Goal: Find specific page/section: Locate a particular part of the current website

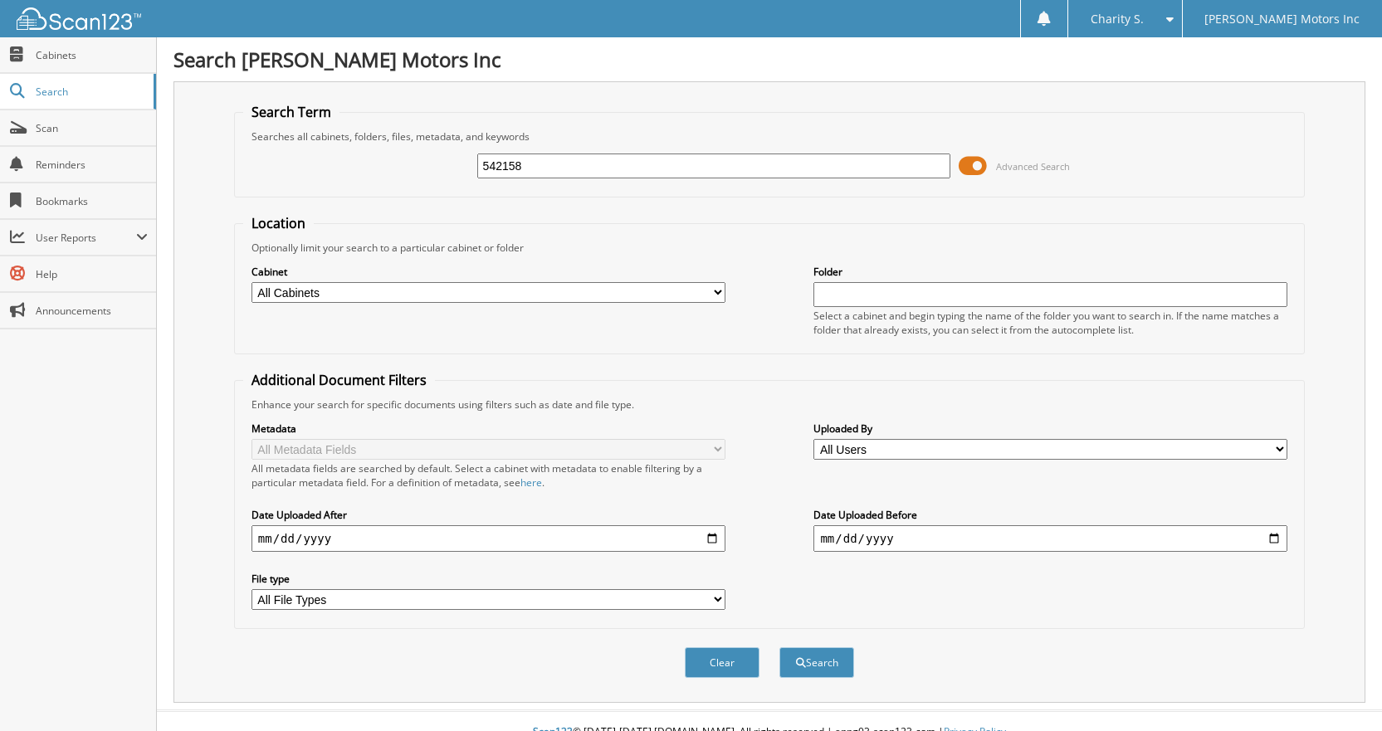
type input "542158"
click at [779, 647] on button "Search" at bounding box center [816, 662] width 75 height 31
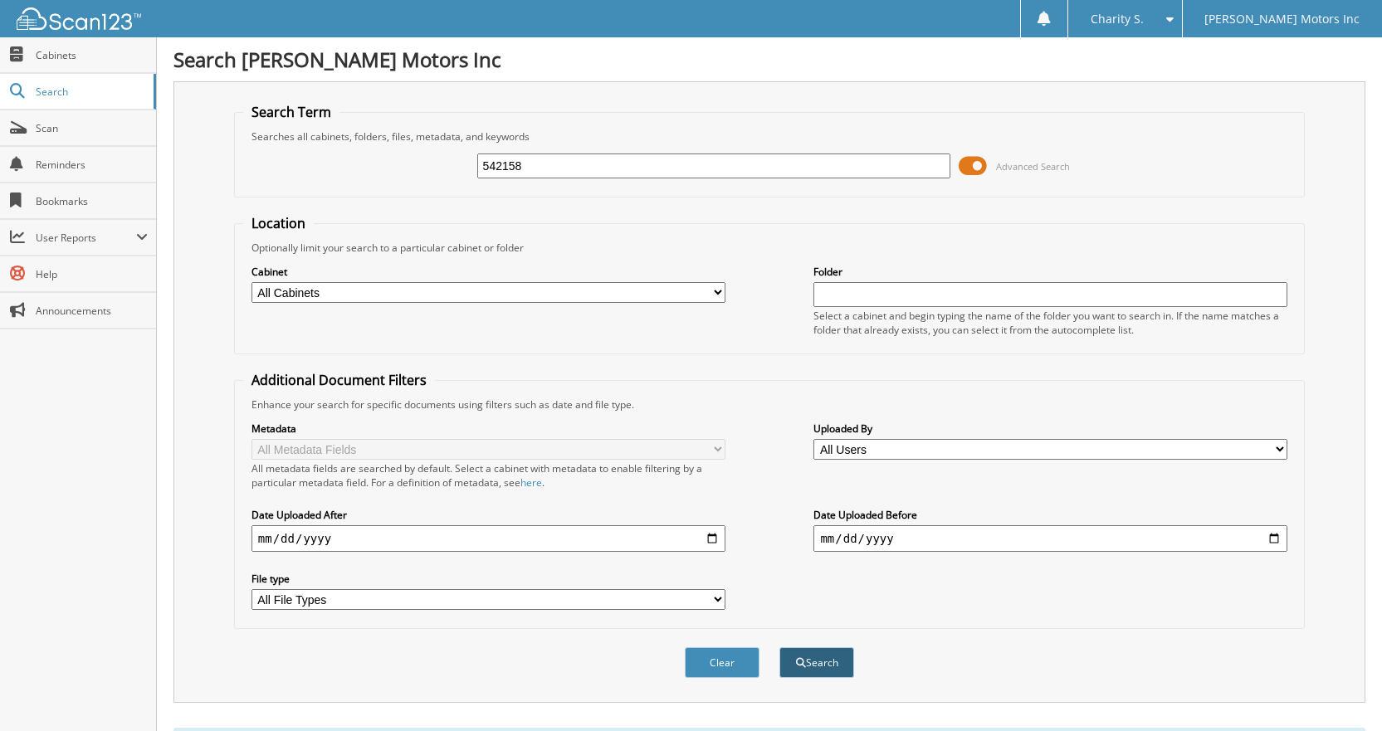
click at [801, 661] on span "submit" at bounding box center [801, 663] width 10 height 10
click at [976, 171] on span at bounding box center [973, 166] width 28 height 25
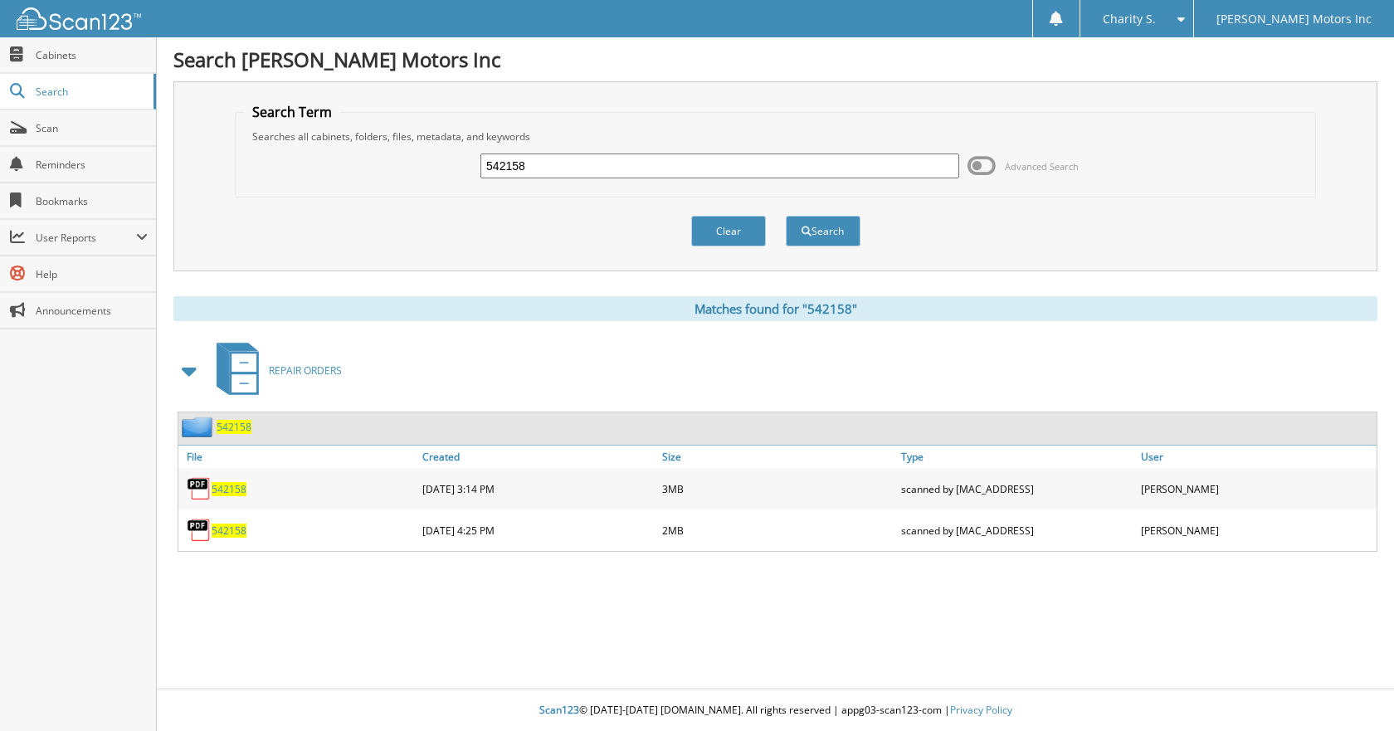
click at [237, 478] on div "542158" at bounding box center [298, 488] width 240 height 33
click at [231, 486] on span "542158" at bounding box center [229, 489] width 35 height 14
